Goal: Check status: Check status

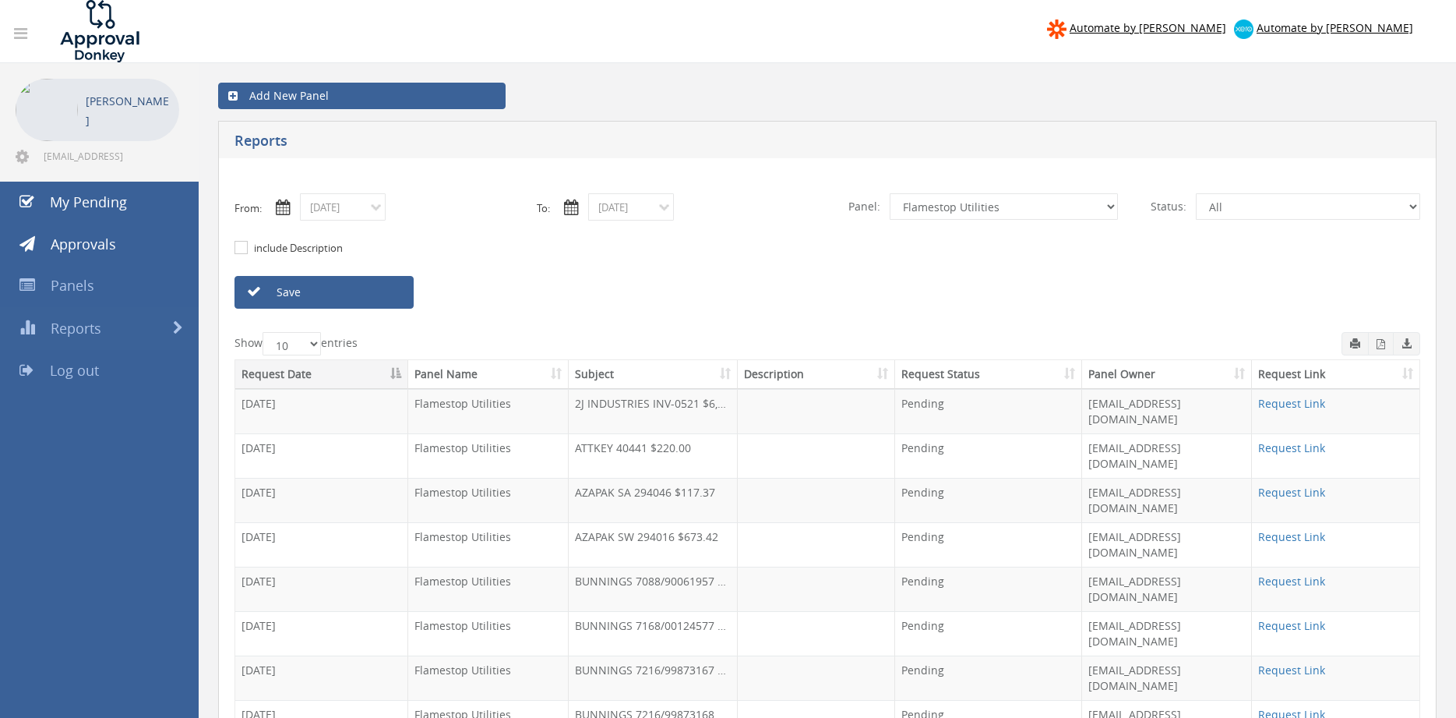
select select "number:9680"
click option "Alarm Suppliers - 2" at bounding box center [0, 0] width 0 height 0
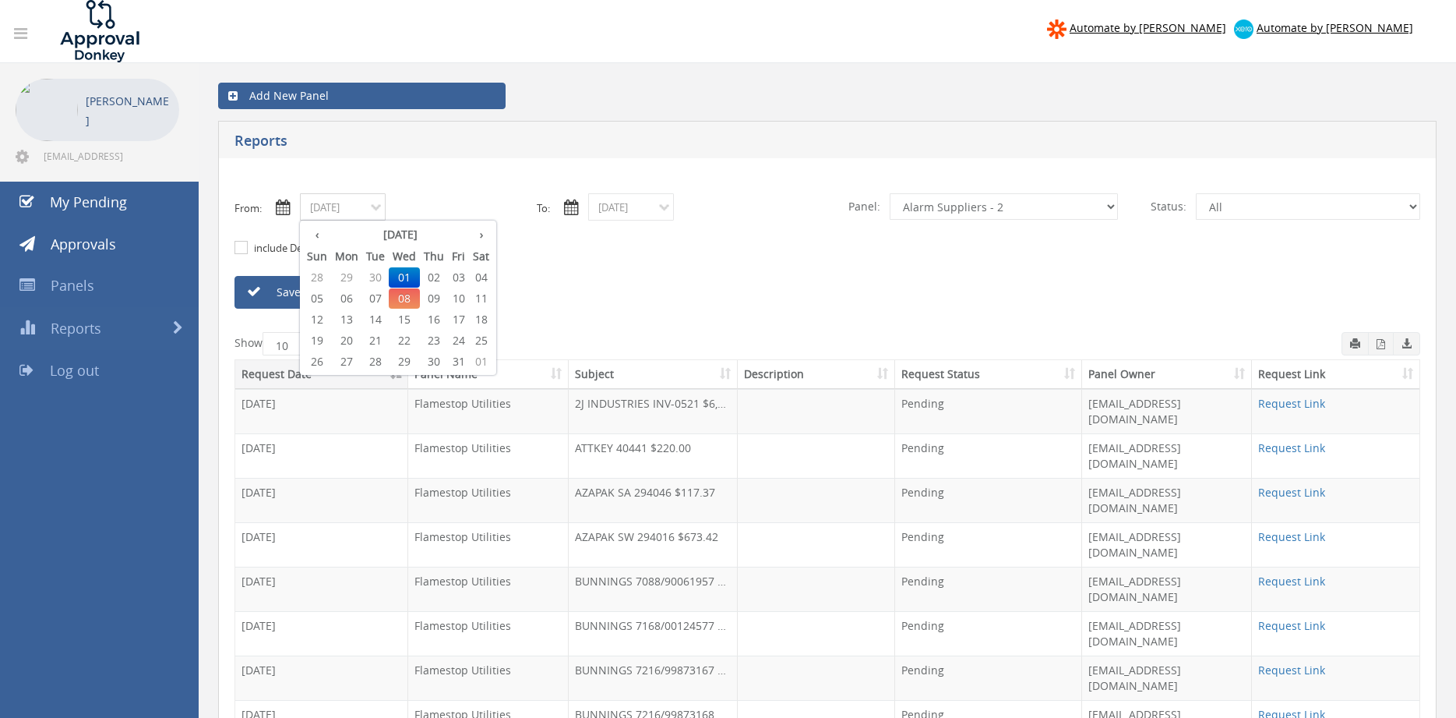
click at [363, 214] on input "[DATE]" at bounding box center [343, 206] width 86 height 27
click at [403, 276] on span "01" at bounding box center [404, 277] width 31 height 20
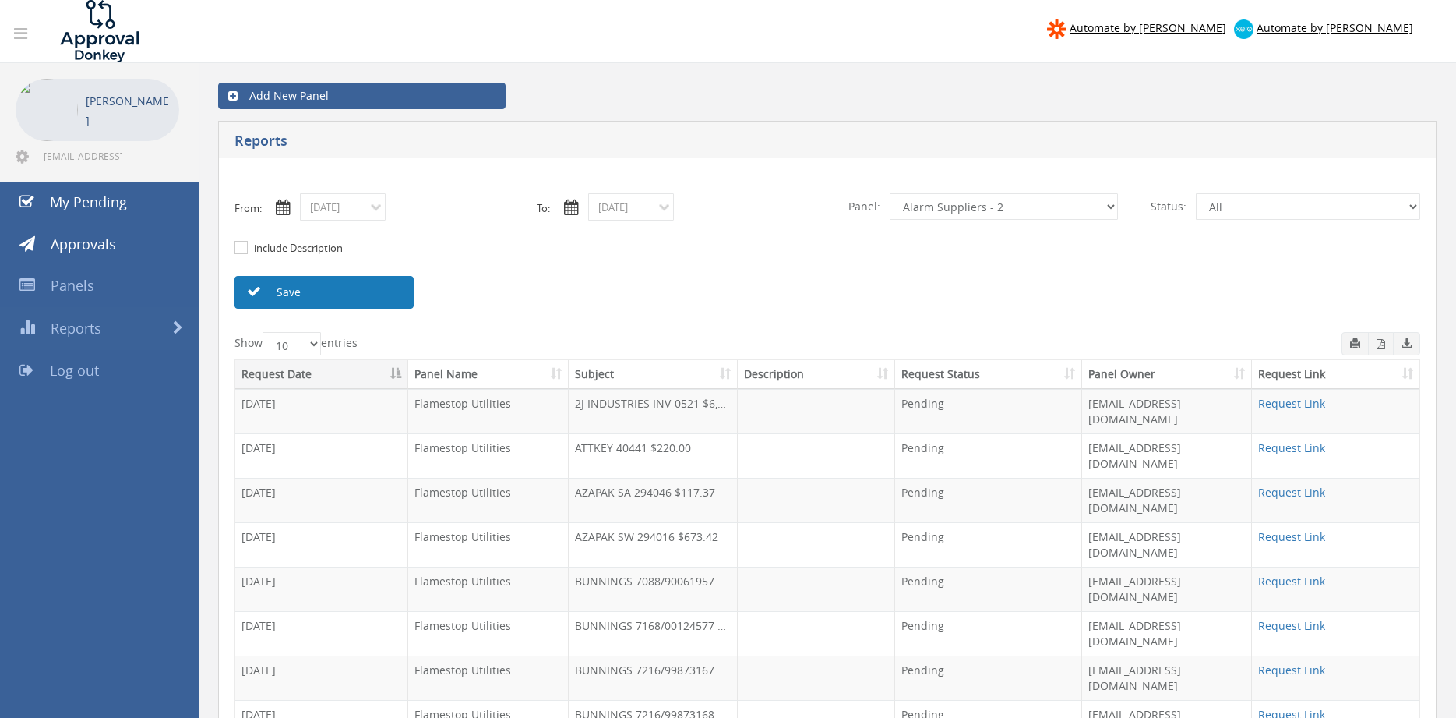
click at [360, 288] on link "Save" at bounding box center [324, 292] width 179 height 33
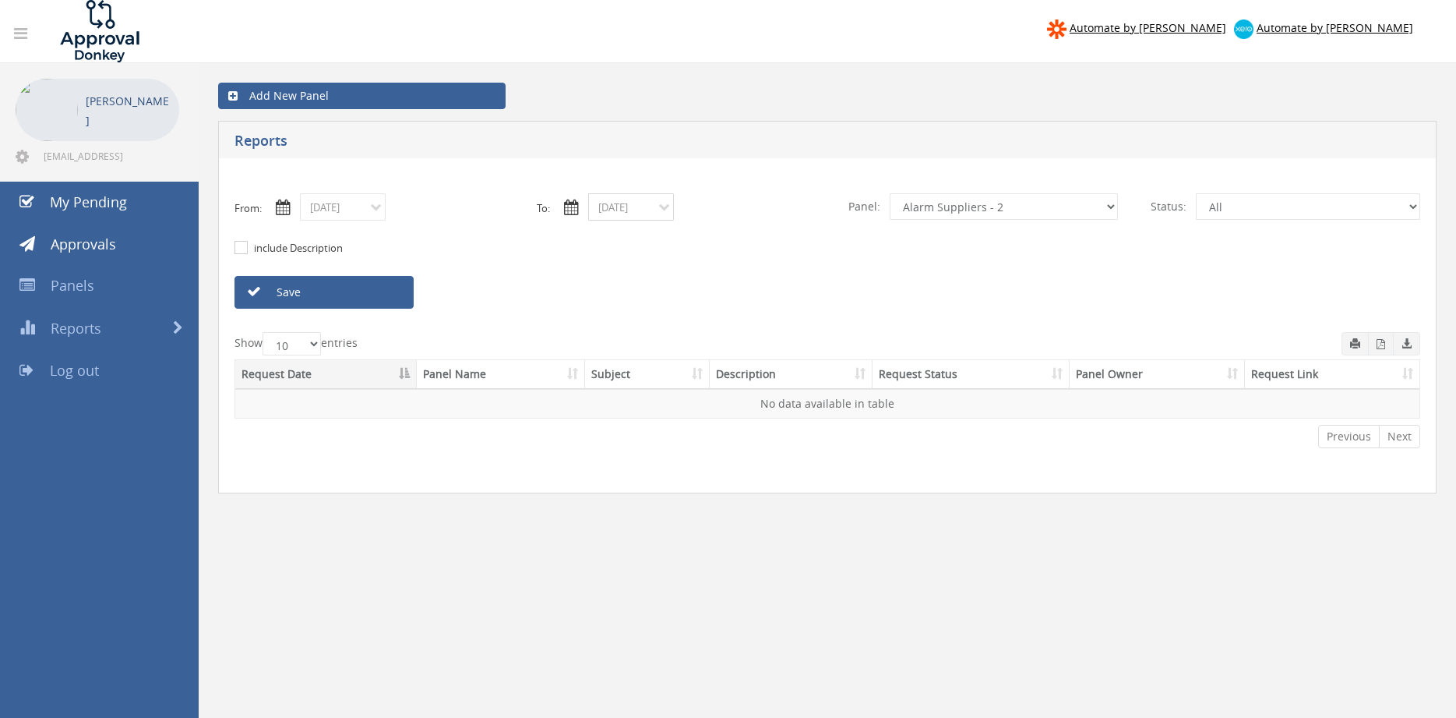
click at [616, 206] on input "[DATE]" at bounding box center [631, 206] width 86 height 27
click at [694, 296] on span "08" at bounding box center [692, 298] width 31 height 20
type input "[DATE]"
click at [404, 289] on link "Save" at bounding box center [324, 292] width 179 height 33
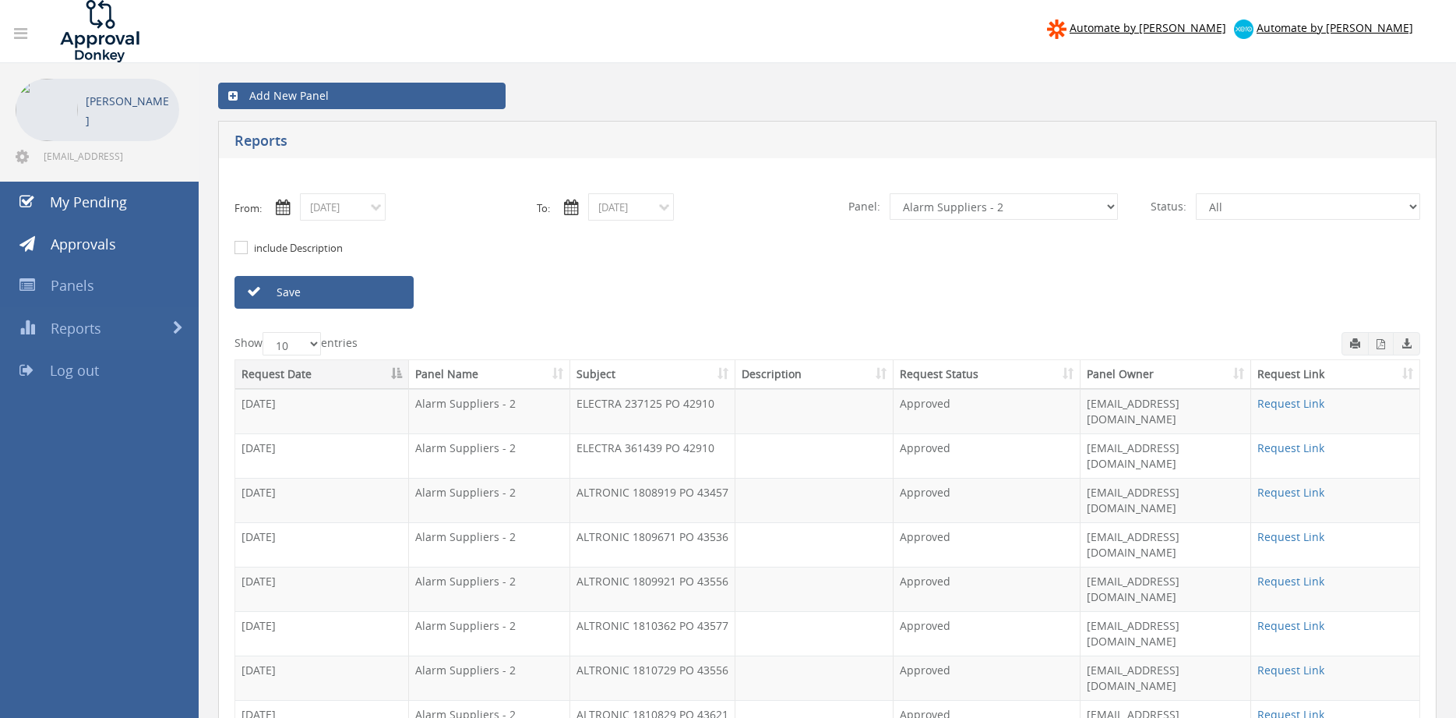
click at [584, 370] on th "Subject" at bounding box center [652, 374] width 165 height 29
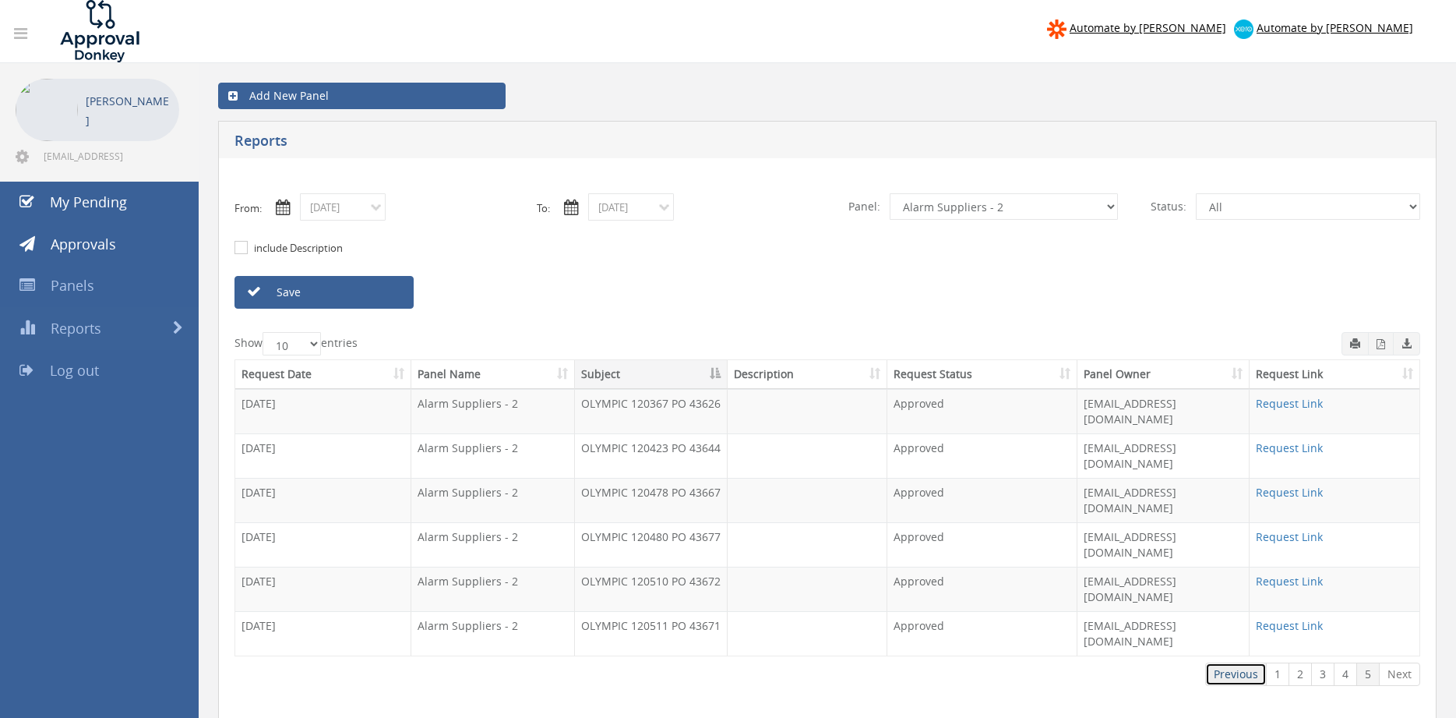
click at [1237, 662] on link "Previous" at bounding box center [1236, 673] width 62 height 23
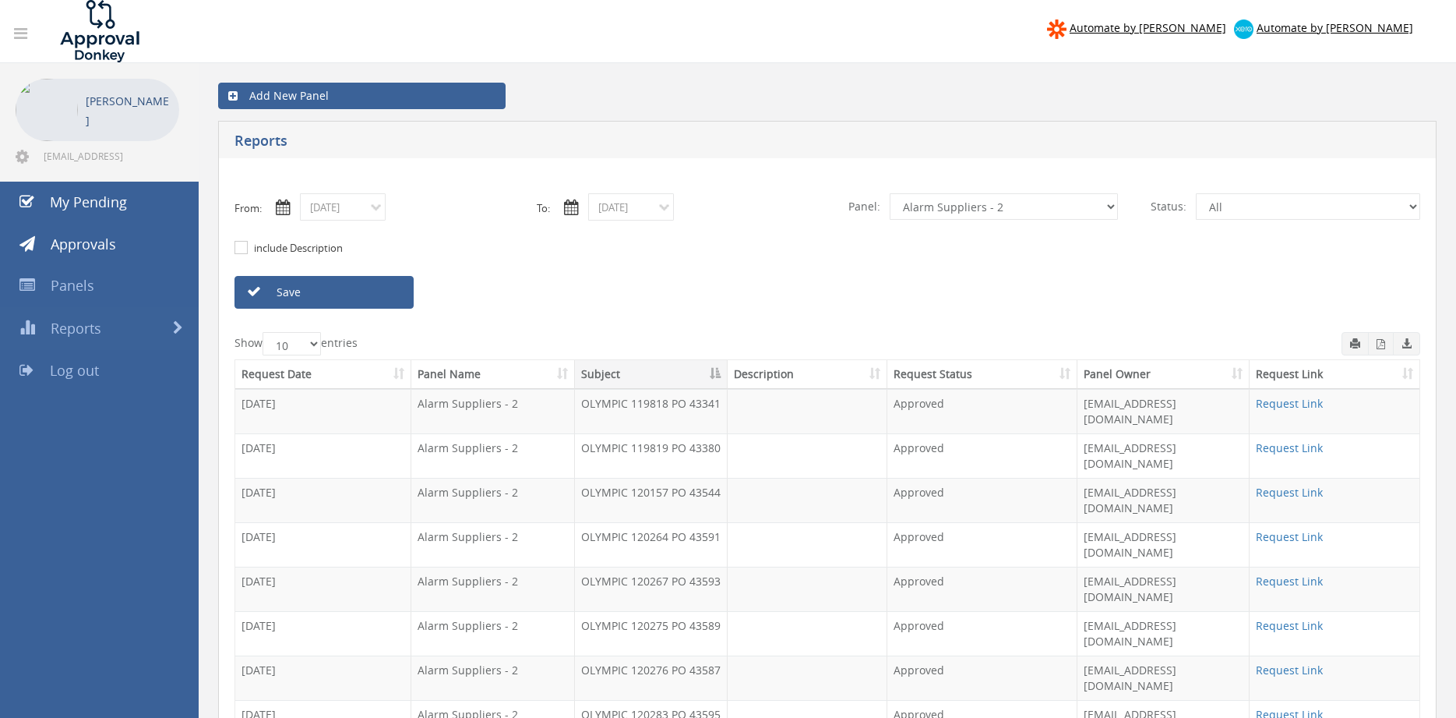
click at [364, 208] on input "[DATE]" at bounding box center [343, 206] width 86 height 27
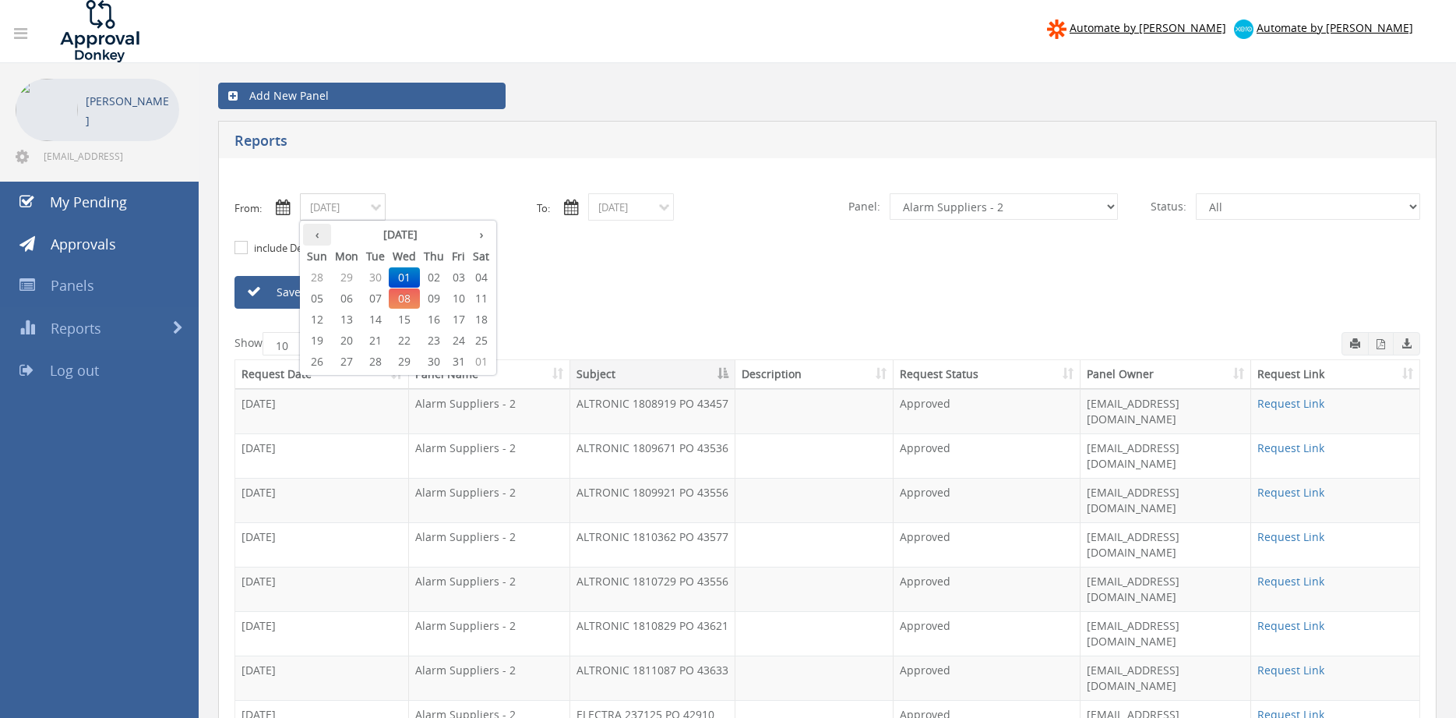
click at [322, 238] on th "‹" at bounding box center [317, 235] width 28 height 22
click at [382, 319] on span "16" at bounding box center [375, 319] width 26 height 20
type input "[DATE]"
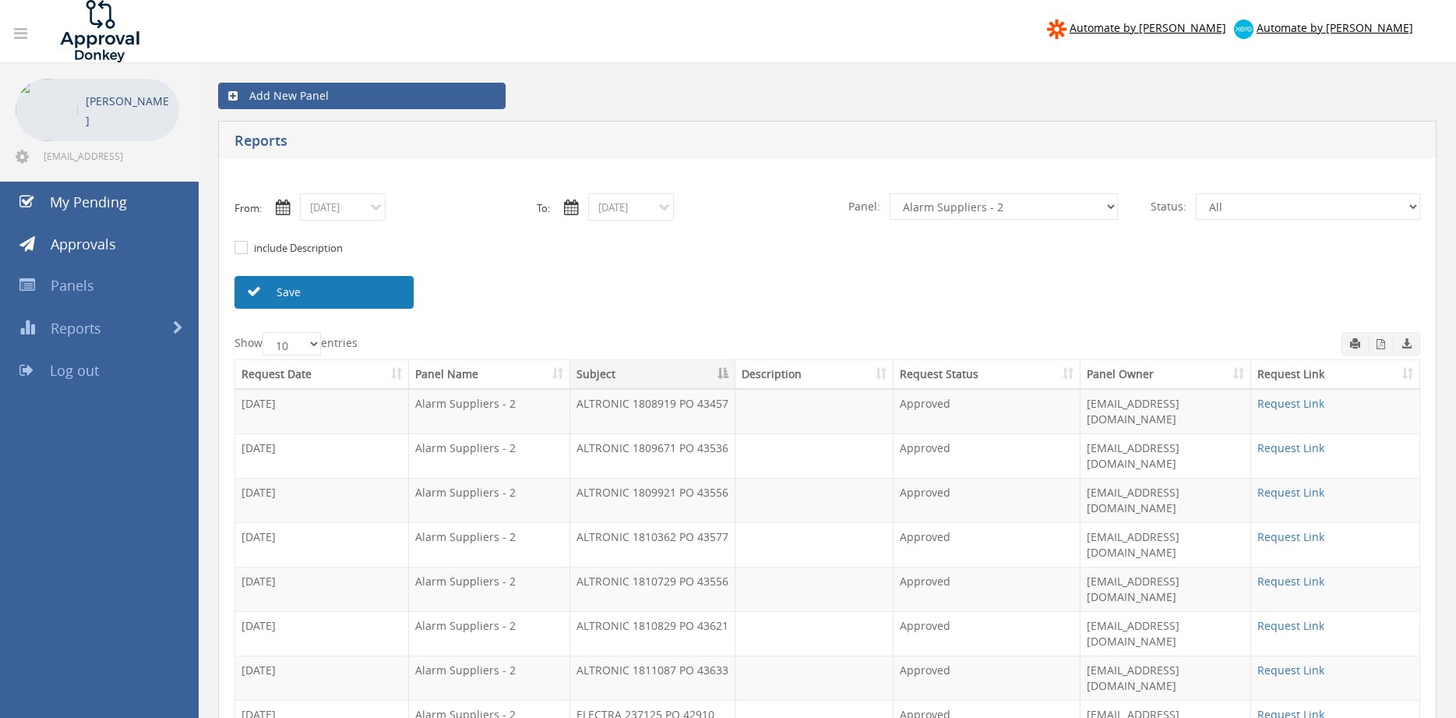
click at [364, 295] on link "Save" at bounding box center [324, 292] width 179 height 33
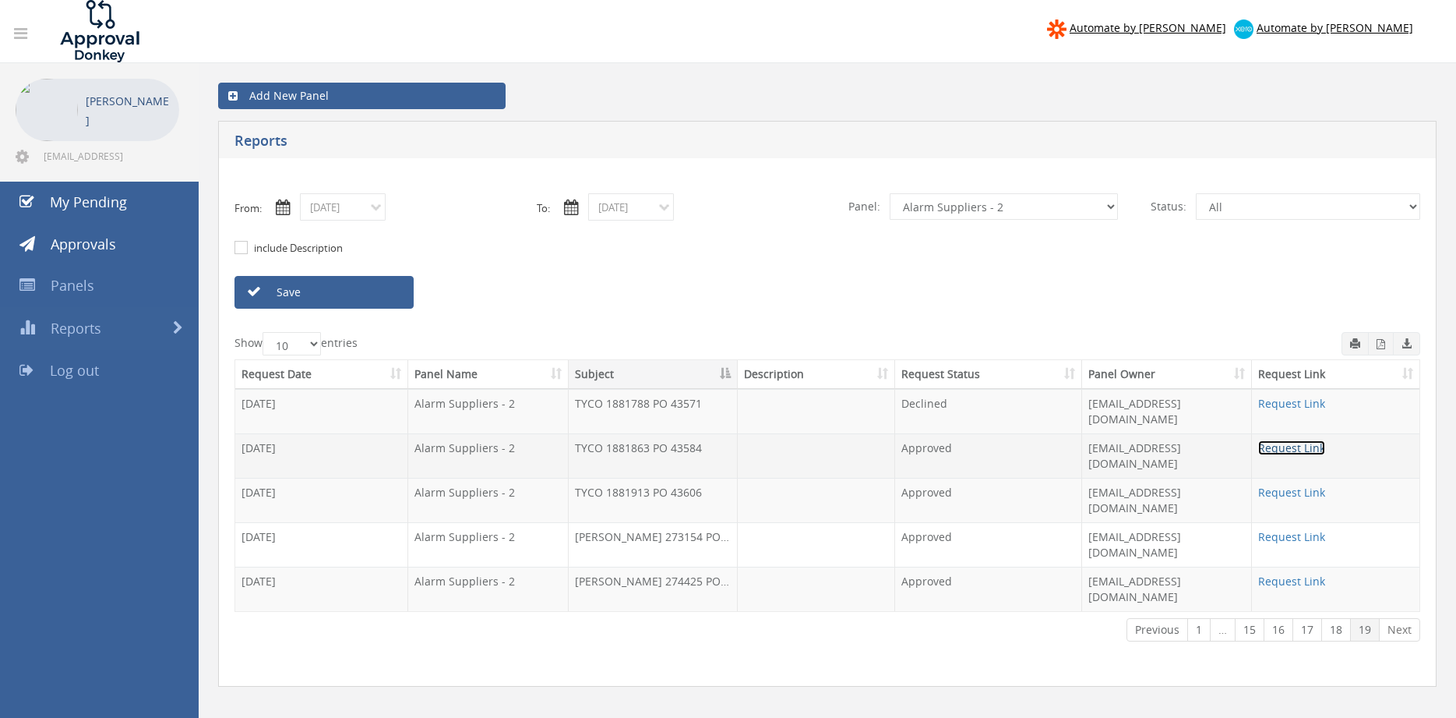
click at [1297, 440] on link "Request Link" at bounding box center [1291, 447] width 67 height 15
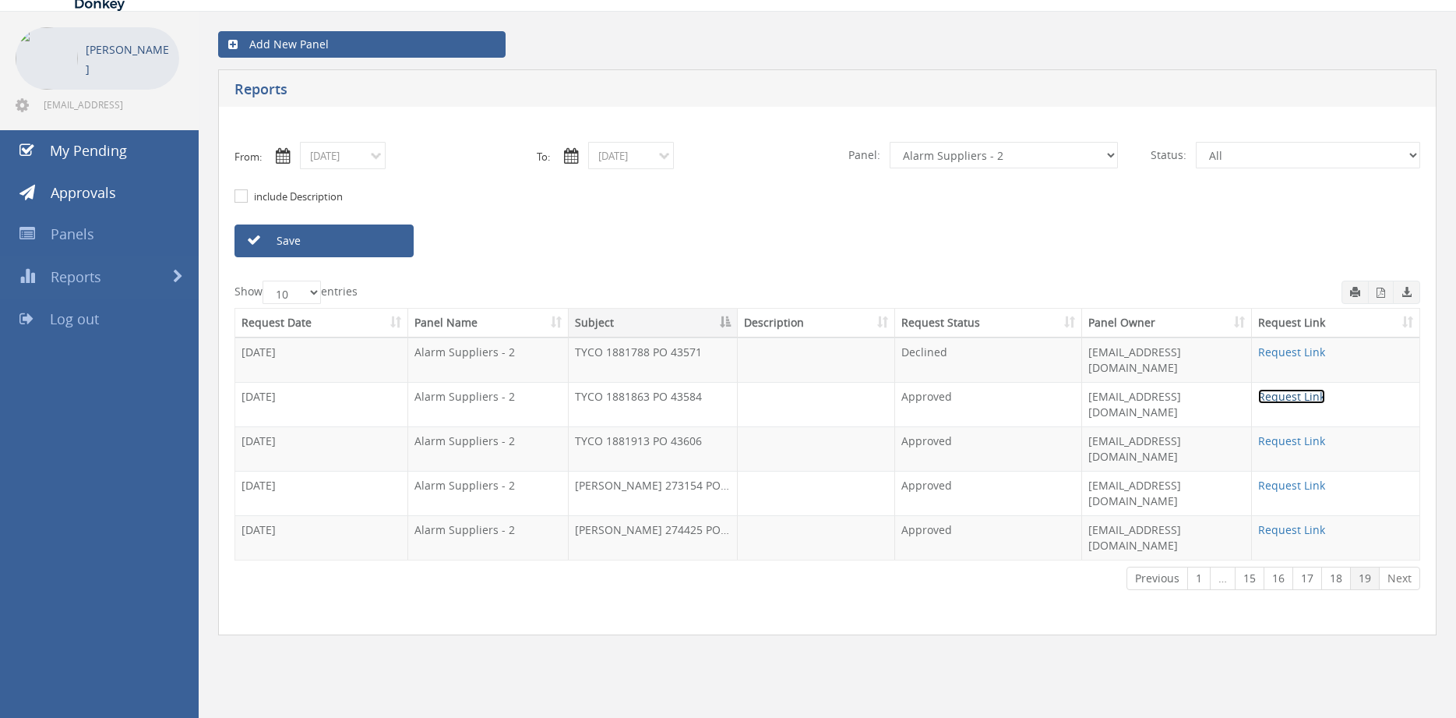
scroll to position [63, 0]
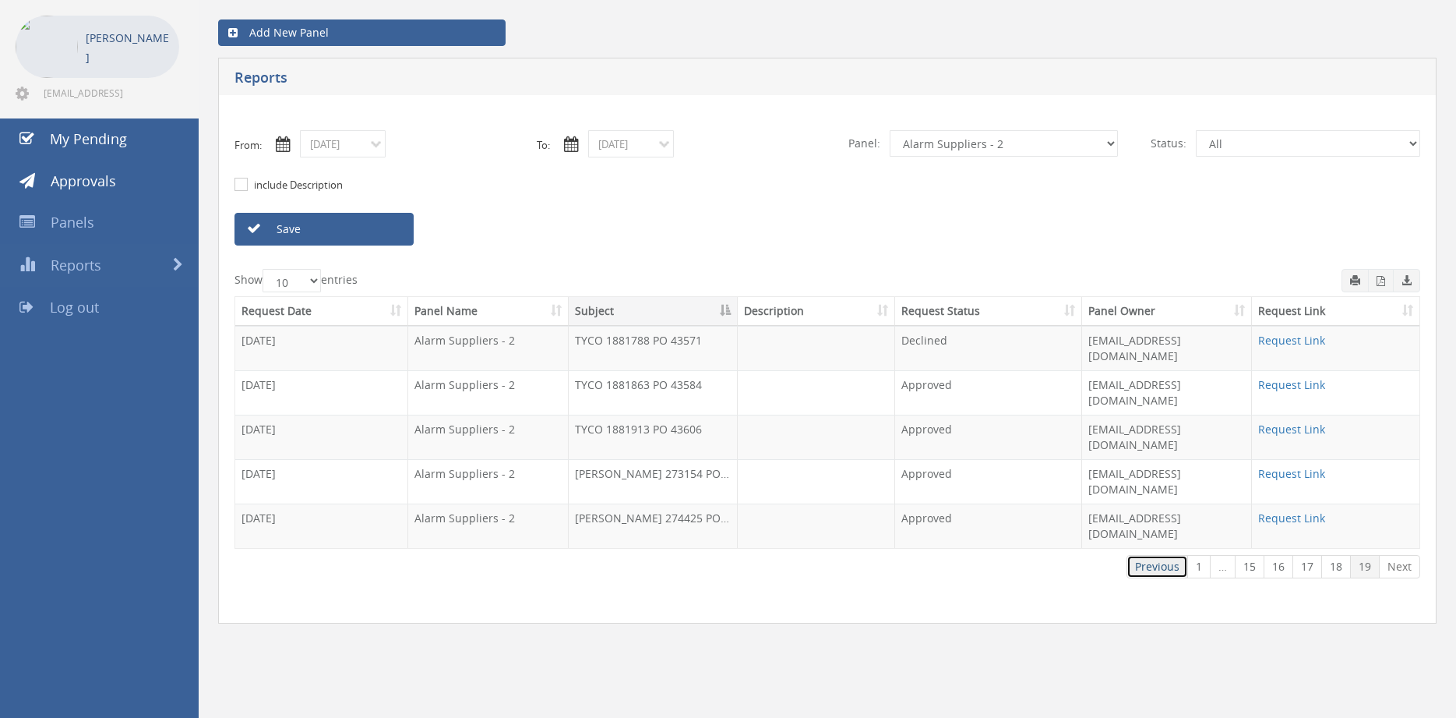
click at [1175, 555] on link "Previous" at bounding box center [1158, 566] width 62 height 23
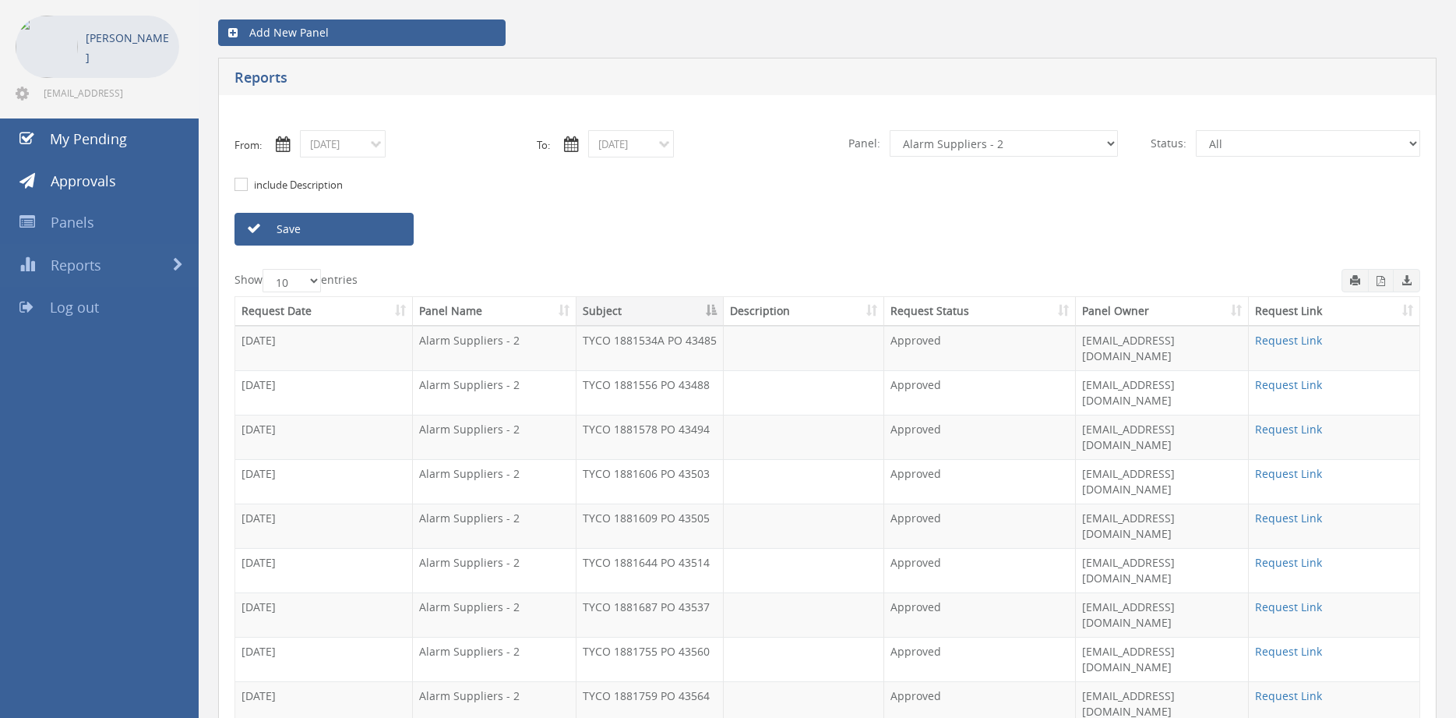
click at [1279, 599] on link "Request Link" at bounding box center [1288, 606] width 67 height 15
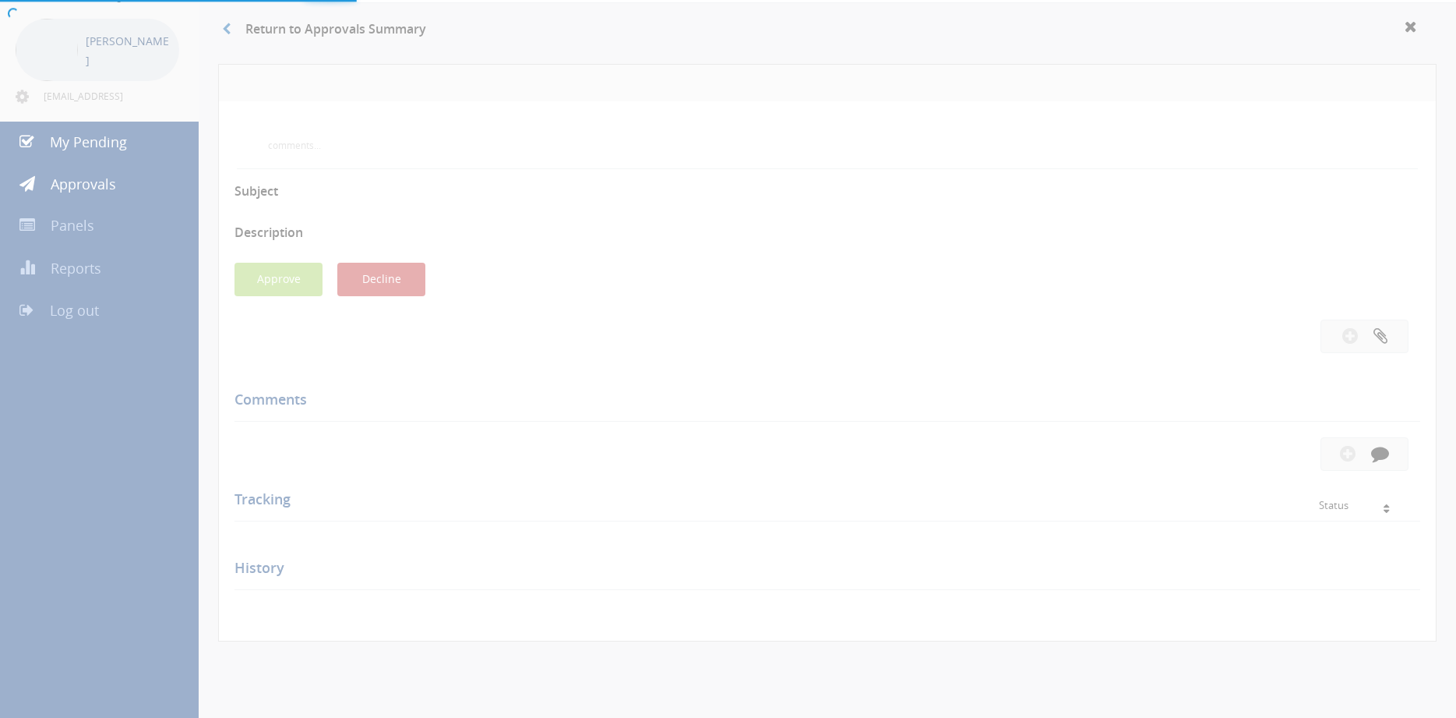
scroll to position [63, 0]
